Goal: Browse casually: Explore the website without a specific task or goal

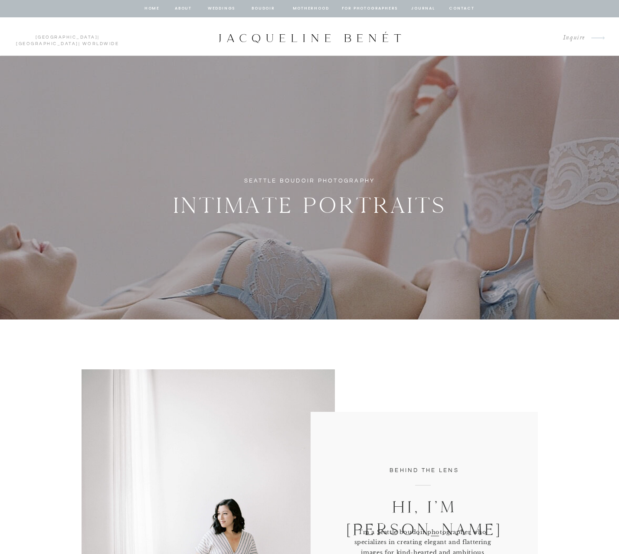
click at [257, 8] on nav "BOUDOIR" at bounding box center [263, 9] width 25 height 8
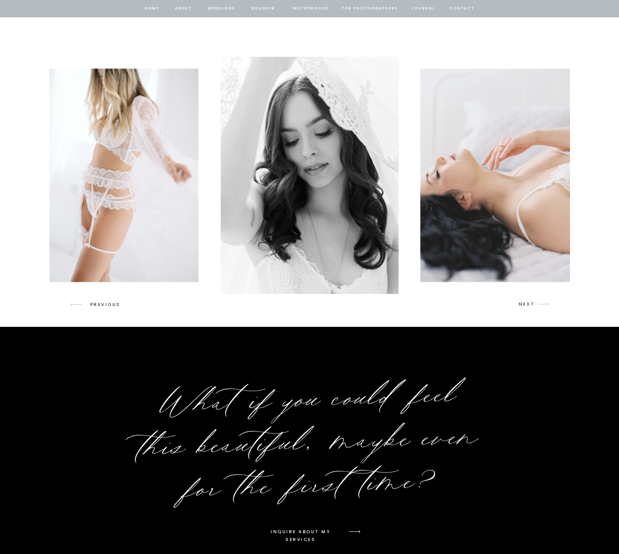
scroll to position [1278, 0]
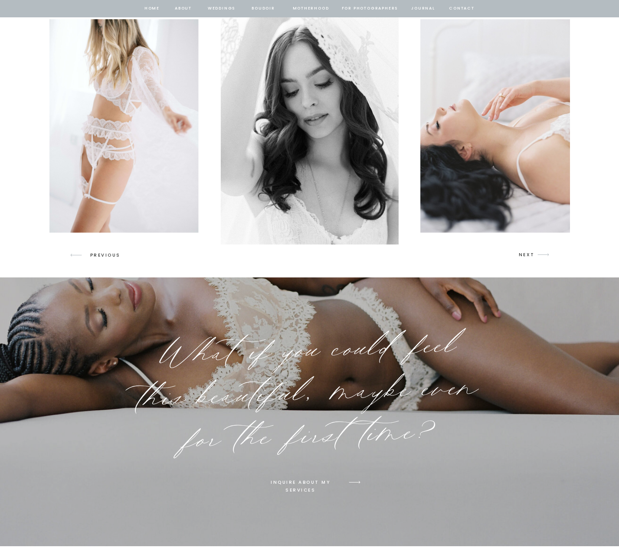
click at [533, 255] on icon "arrow" at bounding box center [543, 255] width 20 height 20
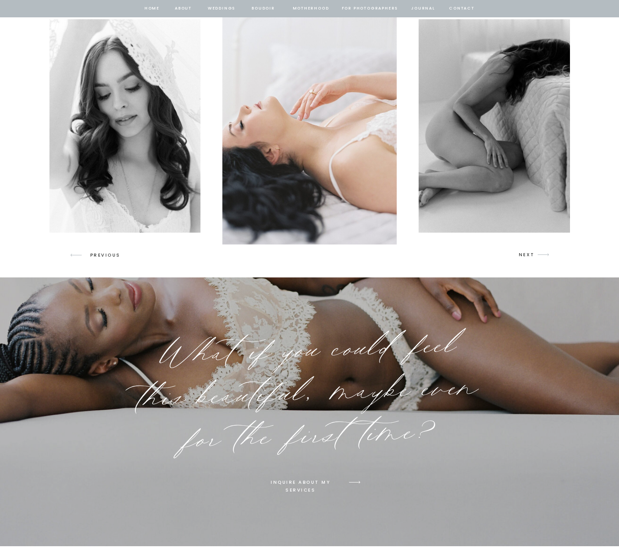
click at [533, 255] on icon "arrow" at bounding box center [543, 255] width 20 height 20
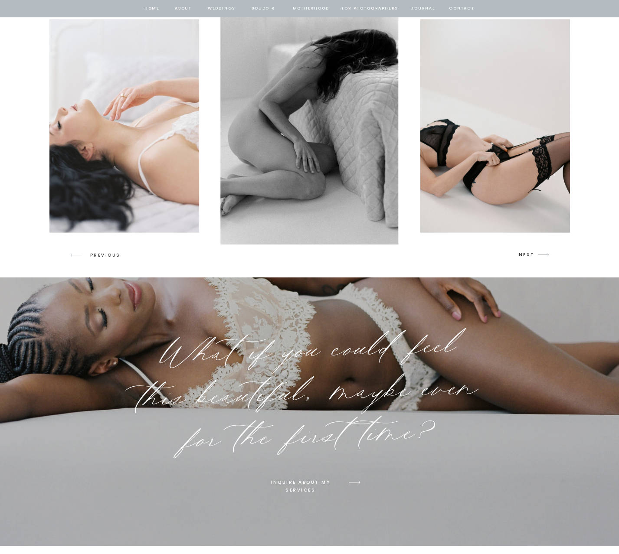
click at [533, 255] on icon "arrow" at bounding box center [543, 255] width 20 height 20
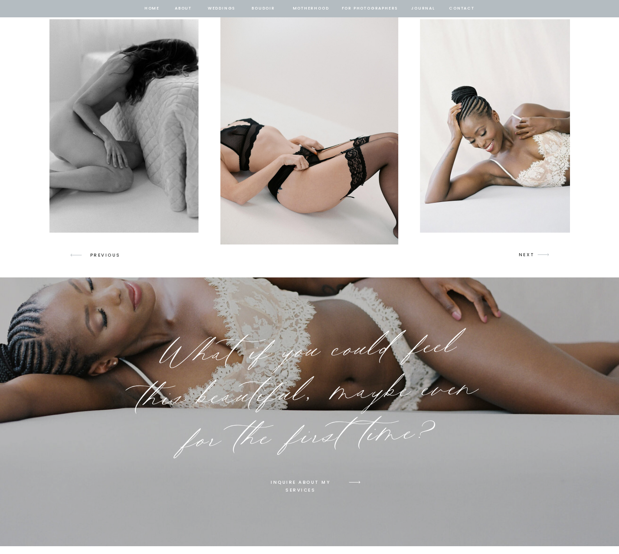
click at [533, 255] on icon "arrow" at bounding box center [543, 255] width 20 height 20
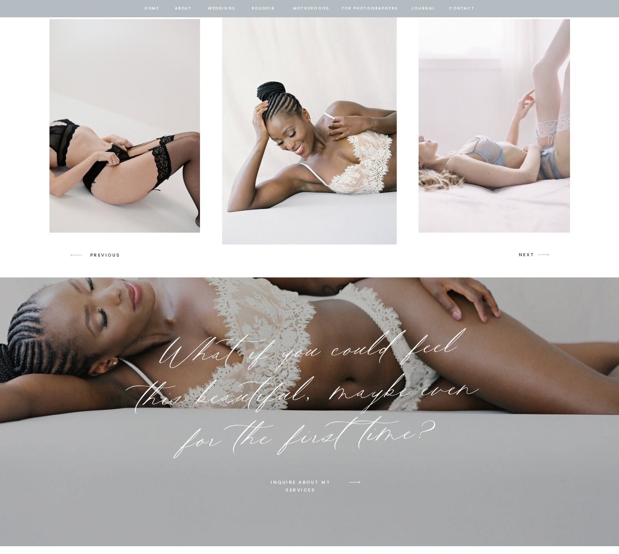
click at [534, 255] on icon "arrow" at bounding box center [543, 255] width 20 height 20
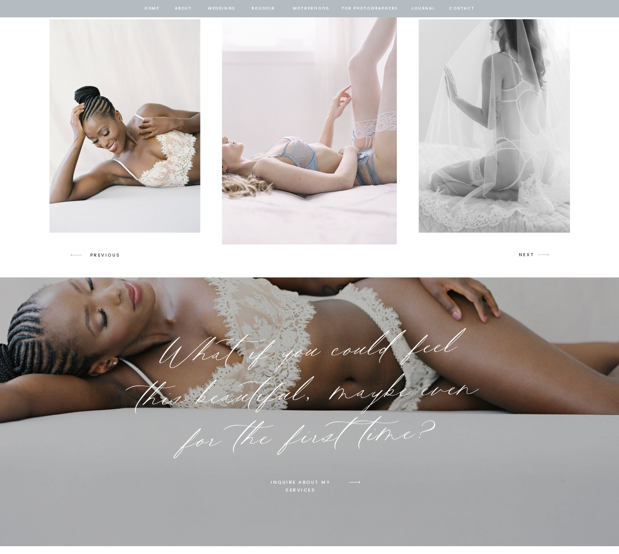
click at [534, 255] on icon "arrow" at bounding box center [543, 255] width 20 height 20
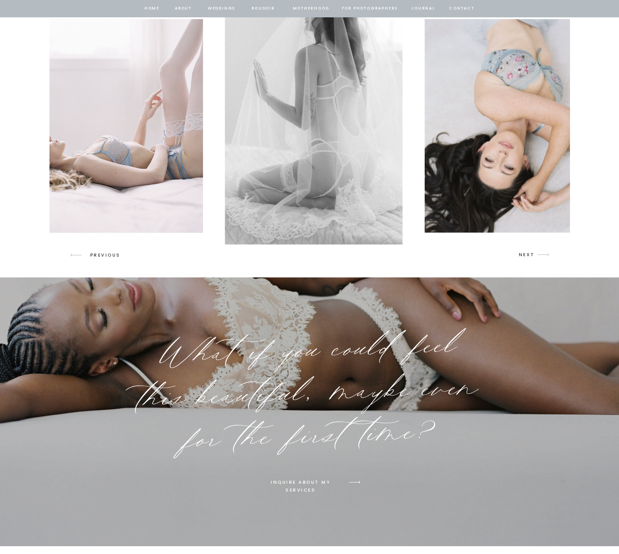
click at [534, 255] on icon "arrow" at bounding box center [543, 255] width 20 height 20
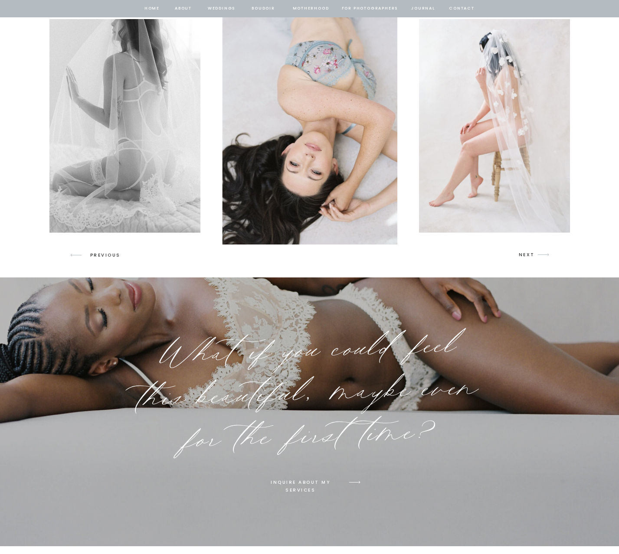
click at [534, 255] on icon "arrow" at bounding box center [543, 255] width 20 height 20
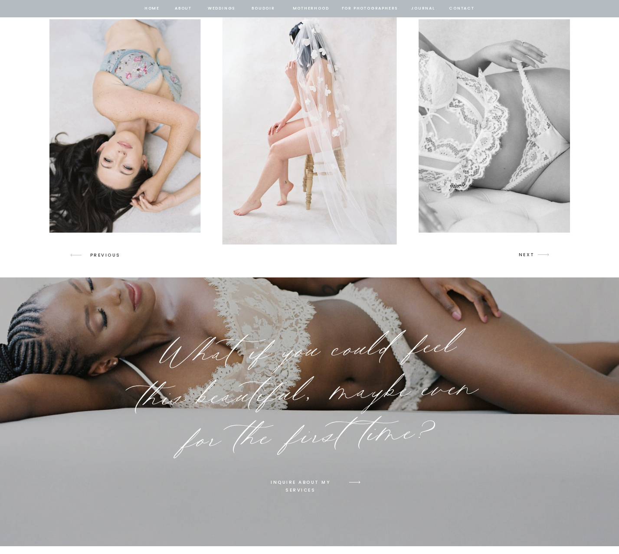
click at [534, 255] on icon "arrow" at bounding box center [543, 255] width 20 height 20
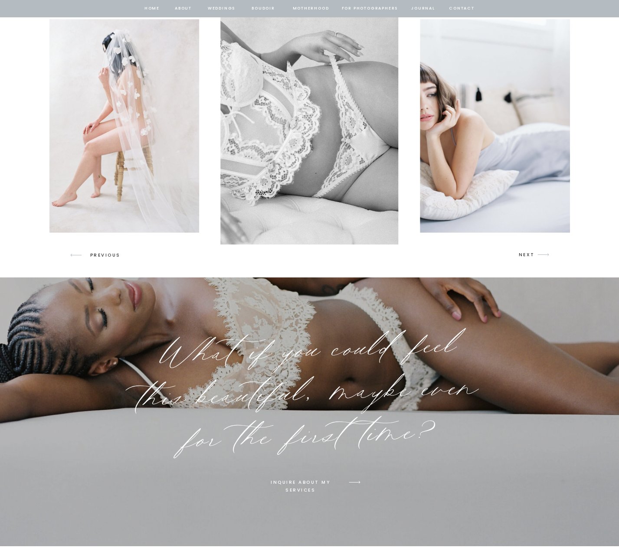
click at [534, 255] on icon "arrow" at bounding box center [543, 255] width 20 height 20
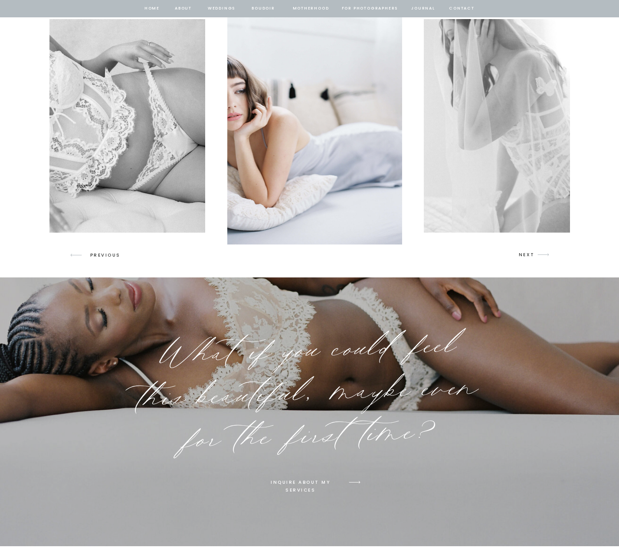
click at [534, 255] on icon "arrow" at bounding box center [543, 255] width 20 height 20
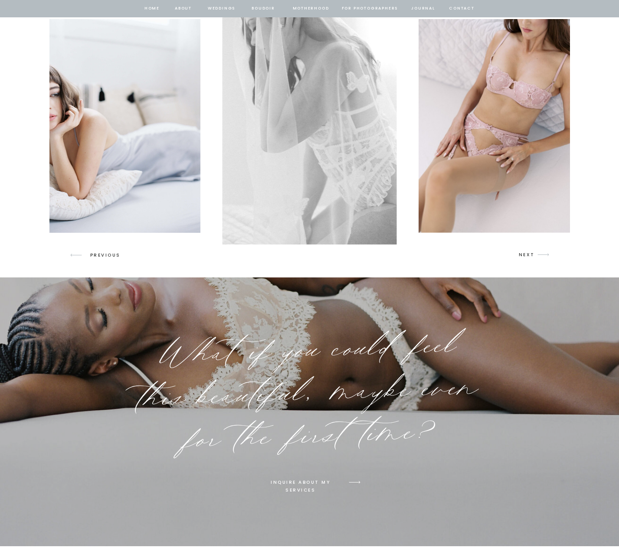
click at [534, 255] on icon "arrow" at bounding box center [543, 255] width 20 height 20
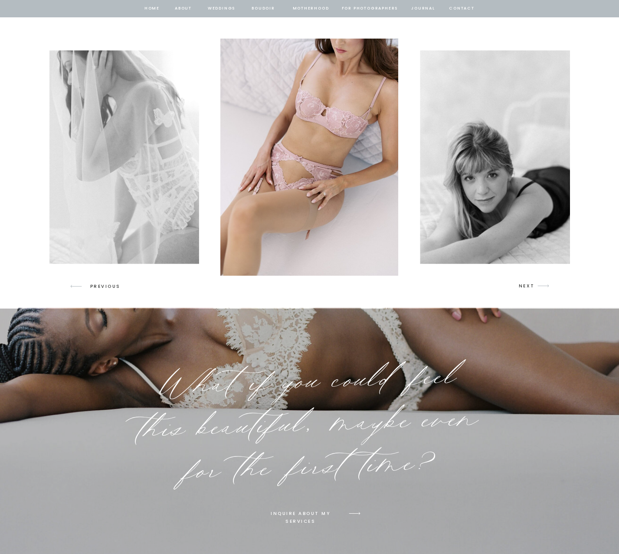
scroll to position [1246, 0]
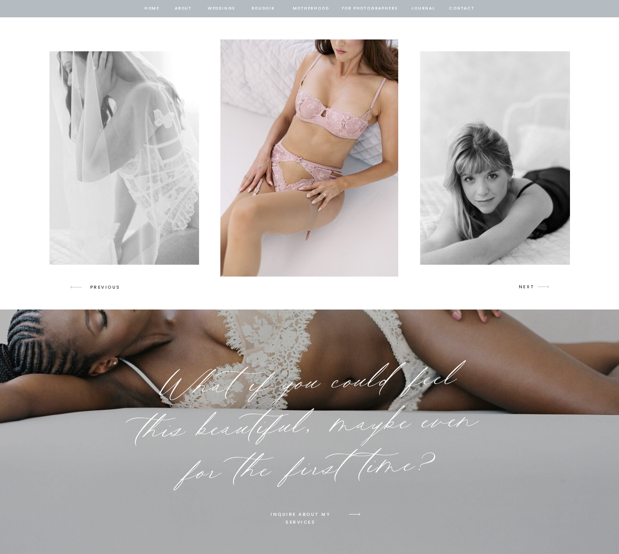
click at [526, 287] on p "NEXT" at bounding box center [527, 287] width 16 height 8
